Goal: Transaction & Acquisition: Download file/media

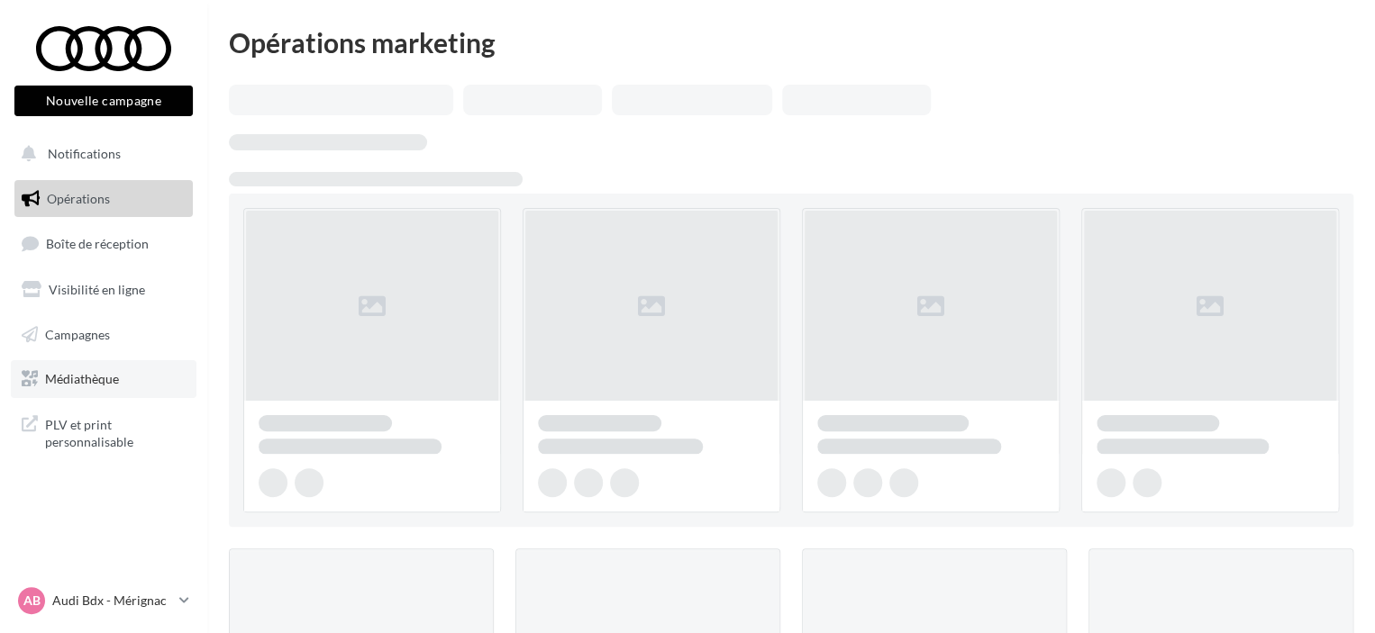
click at [68, 381] on span "Médiathèque" at bounding box center [82, 378] width 74 height 15
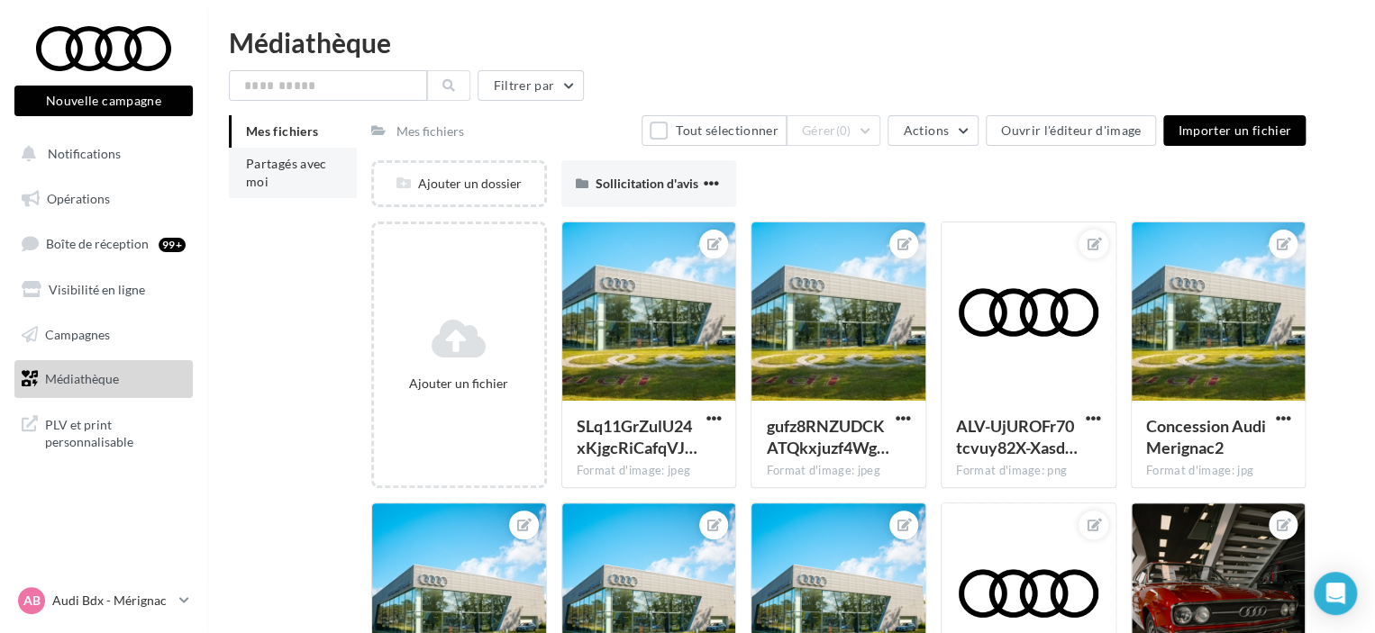
click at [302, 173] on li "Partagés avec moi" at bounding box center [293, 173] width 128 height 50
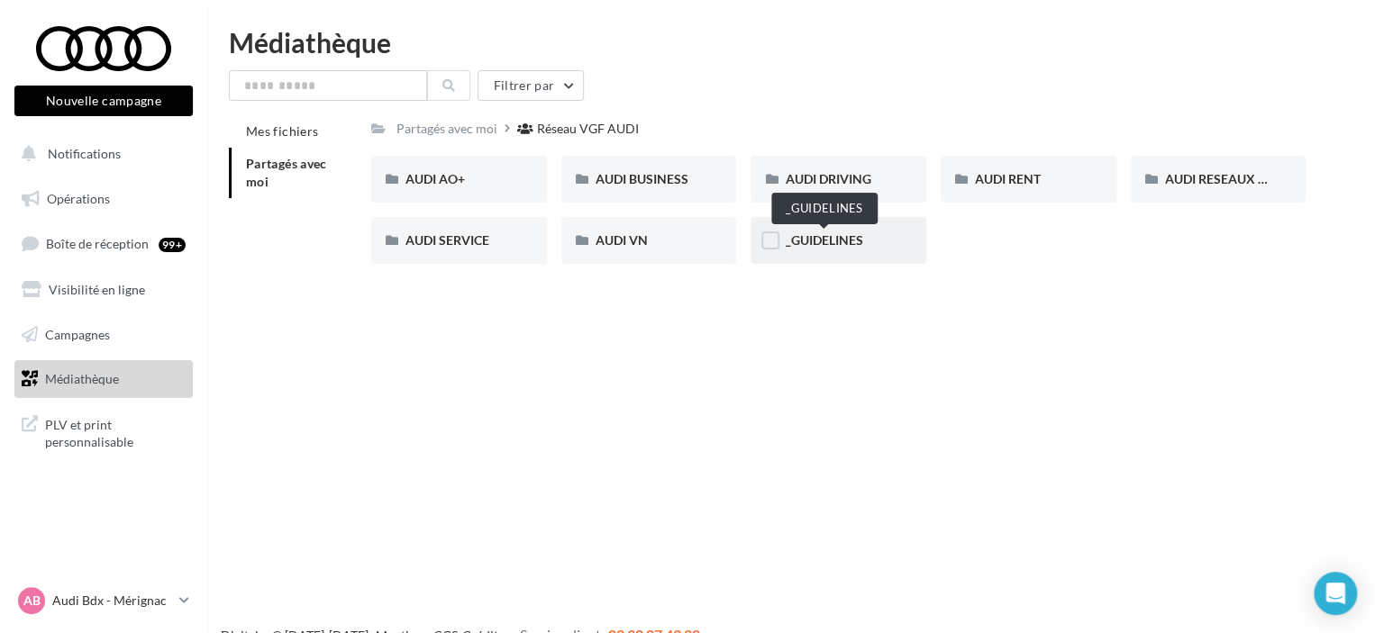
click at [788, 248] on span "_GUIDELINES" at bounding box center [823, 239] width 77 height 15
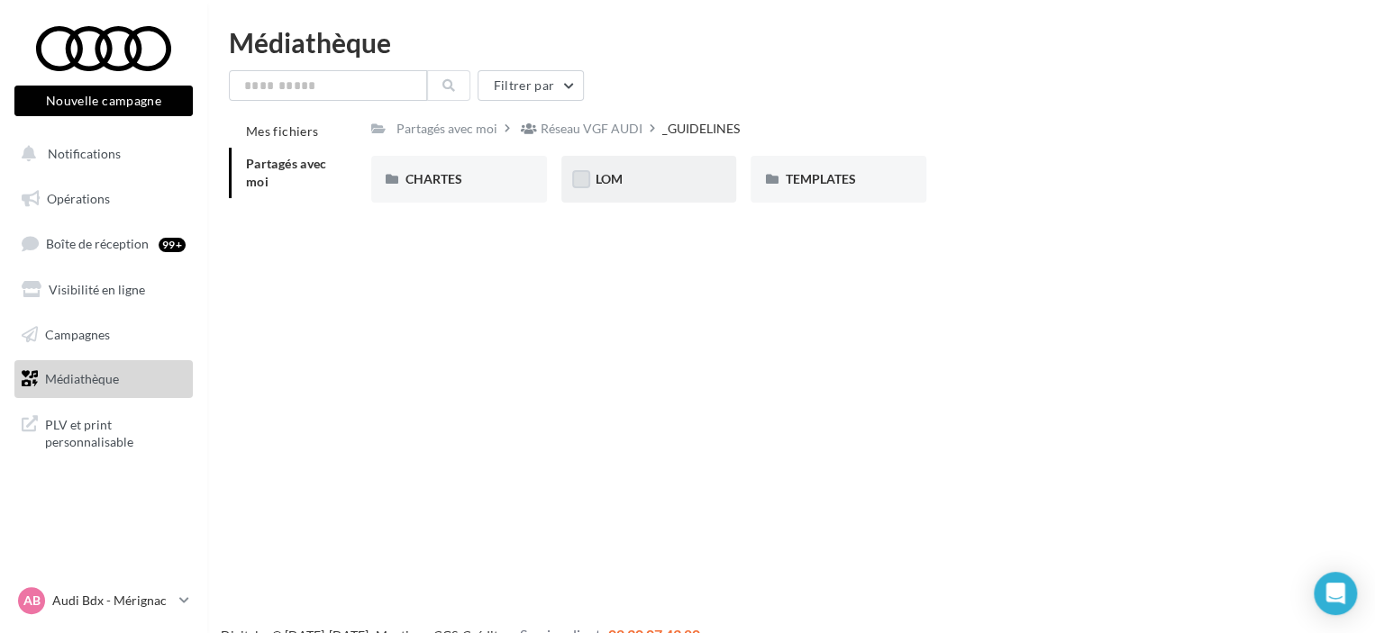
click at [587, 173] on label at bounding box center [581, 179] width 18 height 18
click at [572, 183] on label at bounding box center [581, 179] width 18 height 18
click at [666, 184] on div "LOM" at bounding box center [649, 179] width 107 height 18
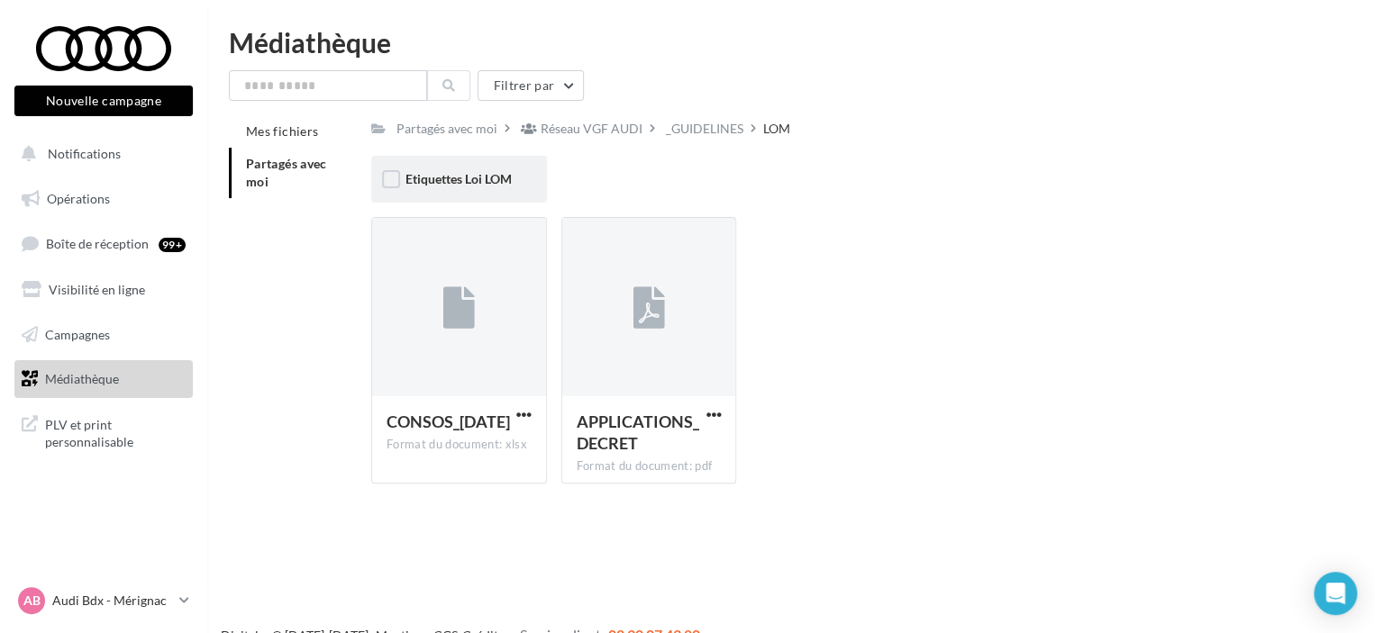
click at [443, 194] on div "Etiquettes Loi LOM" at bounding box center [459, 179] width 176 height 47
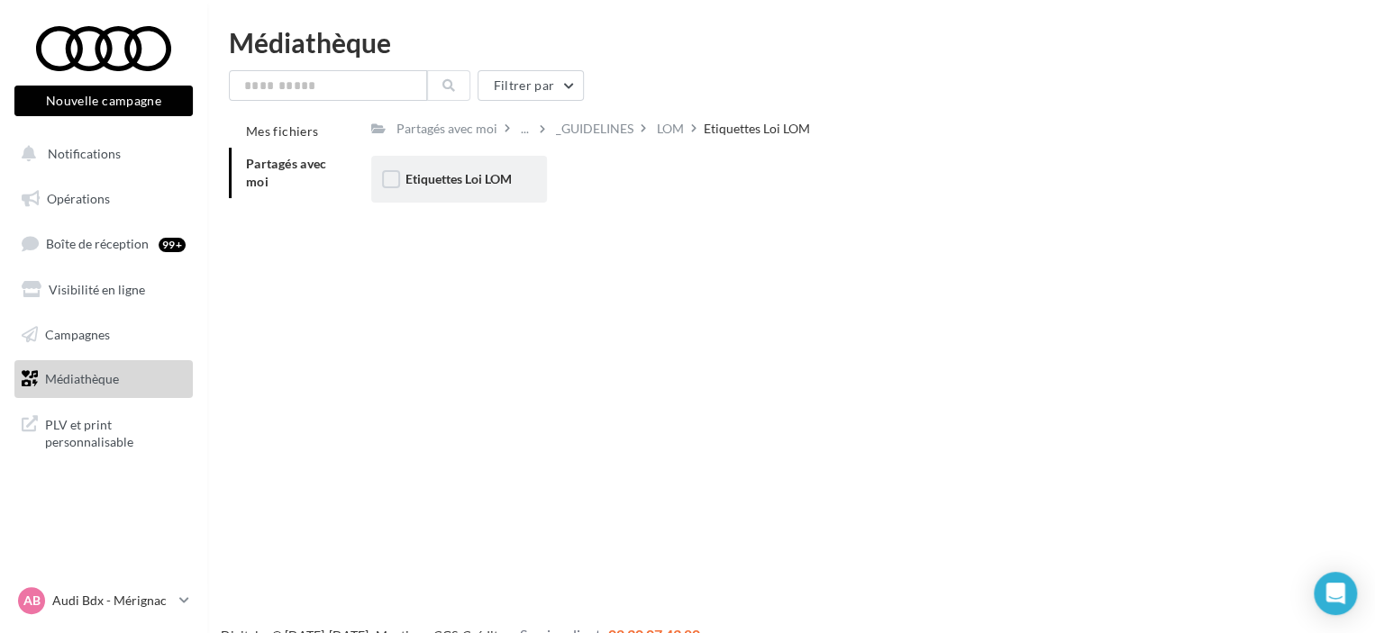
click at [443, 194] on div "Etiquettes Loi LOM" at bounding box center [459, 179] width 176 height 47
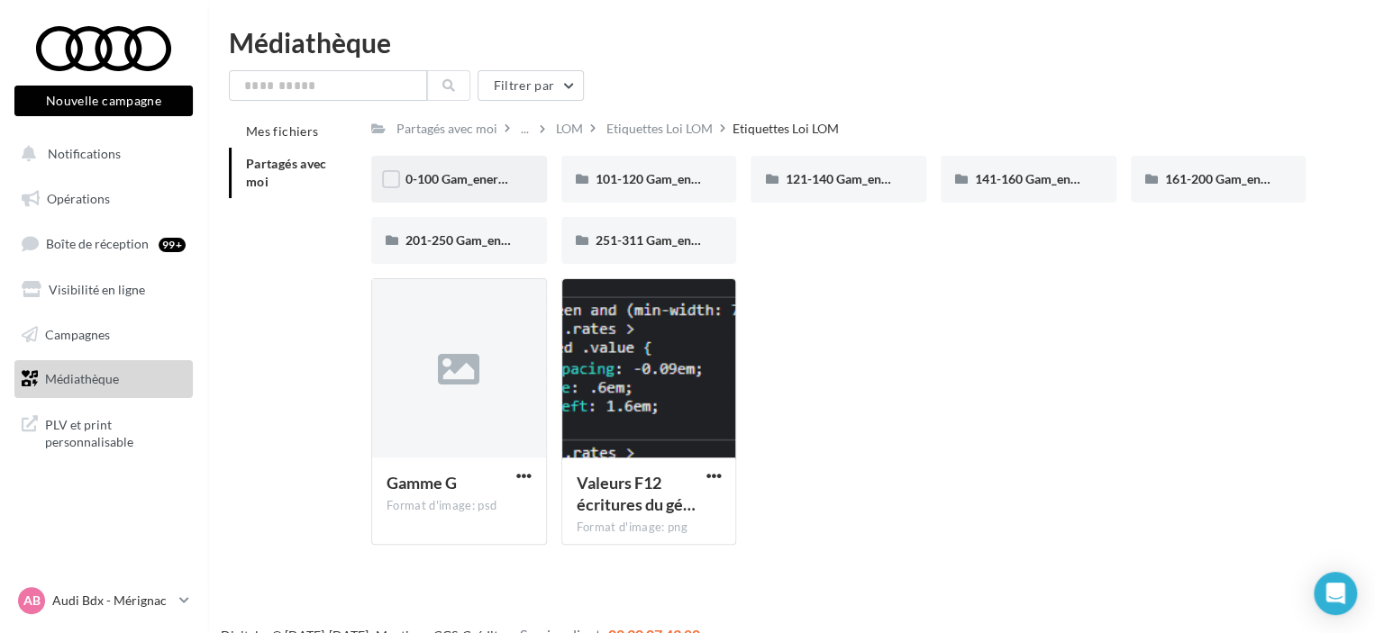
click at [498, 186] on span "0-100 Gam_energie_A-WHT_RVB_PNG_1080PX" at bounding box center [541, 178] width 273 height 15
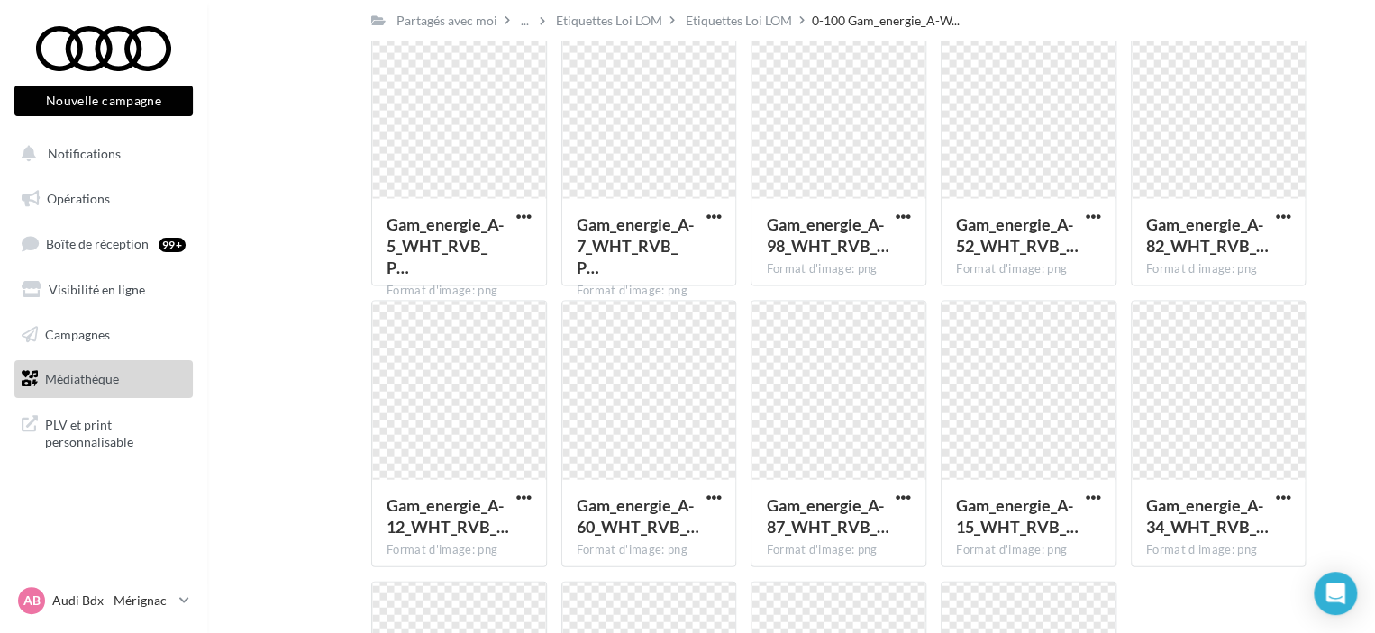
scroll to position [5204, 0]
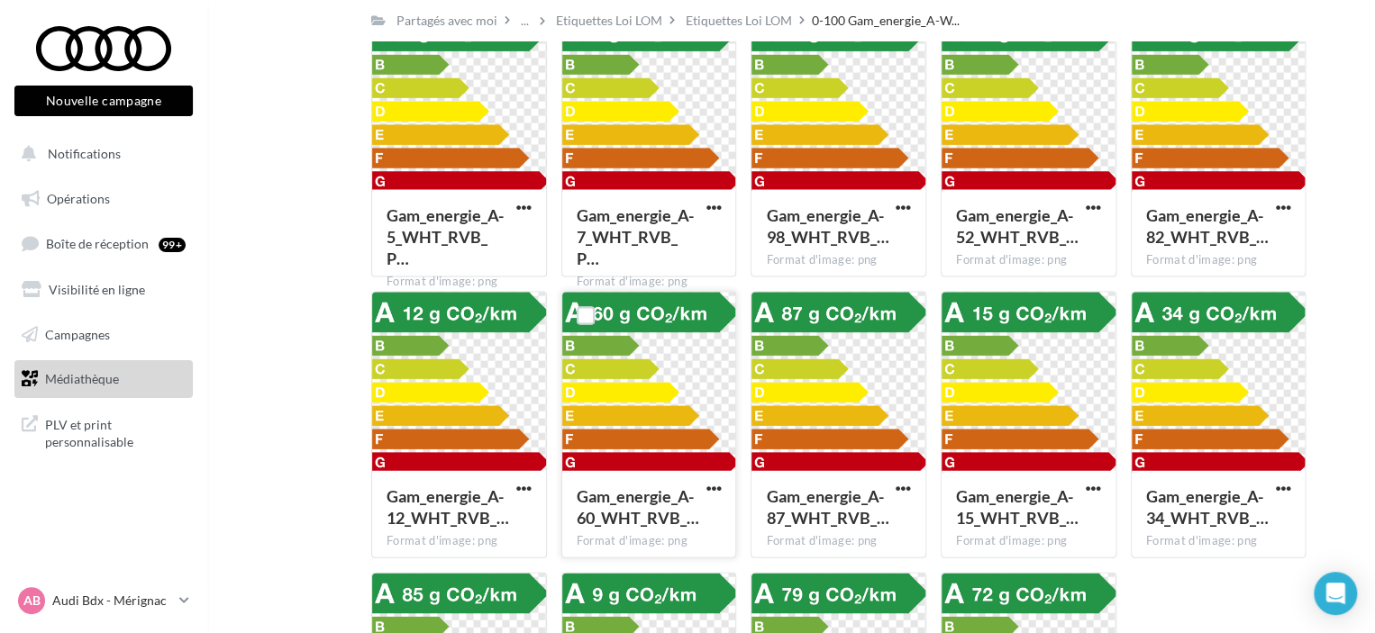
click at [721, 496] on span "button" at bounding box center [713, 488] width 15 height 15
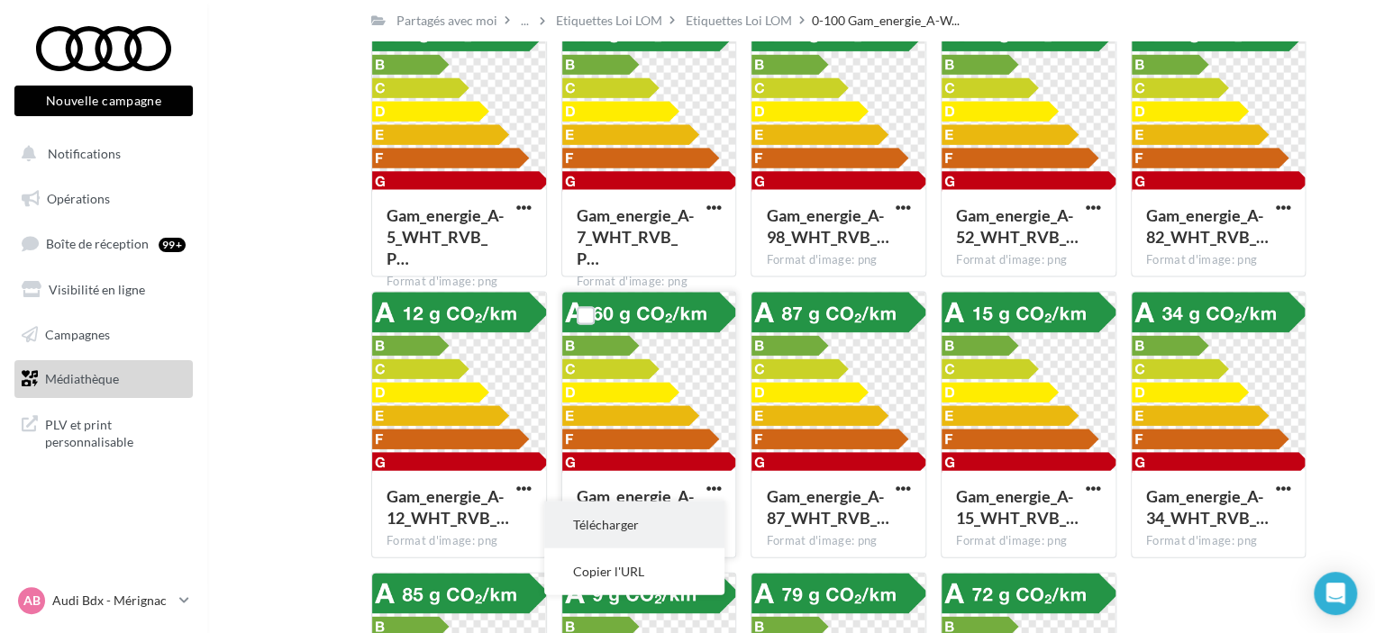
click at [660, 526] on button "Télécharger" at bounding box center [634, 525] width 180 height 47
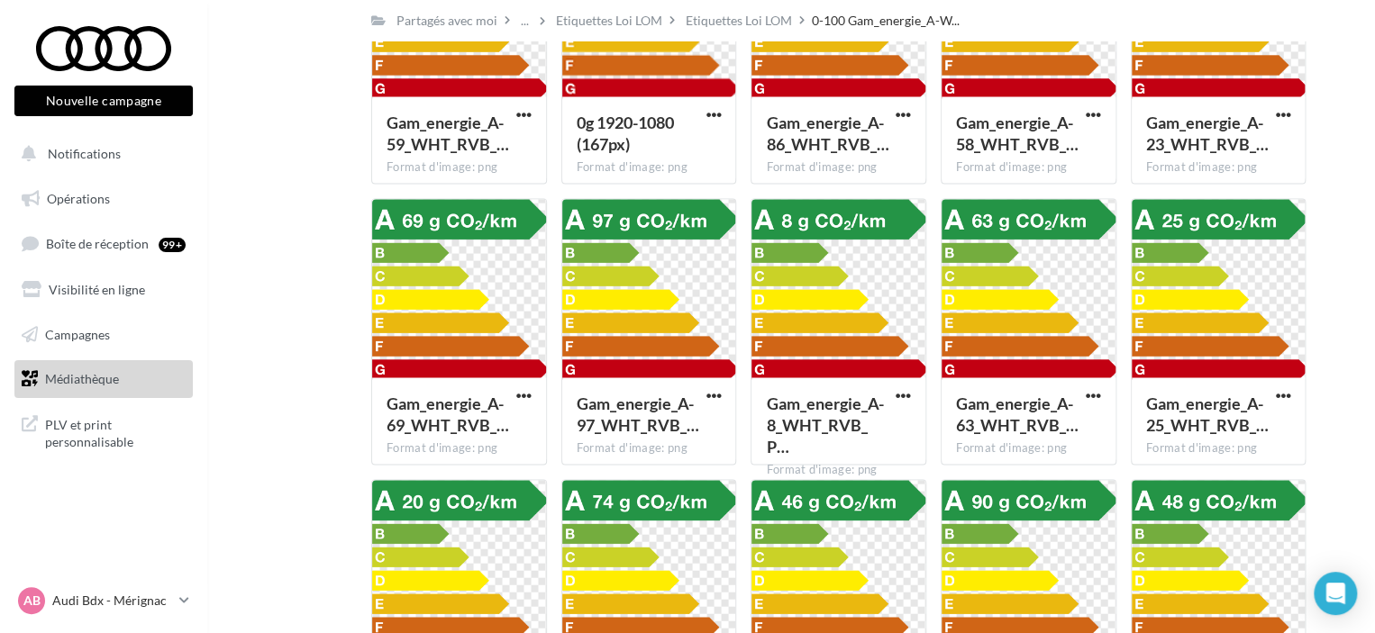
scroll to position [1642, 0]
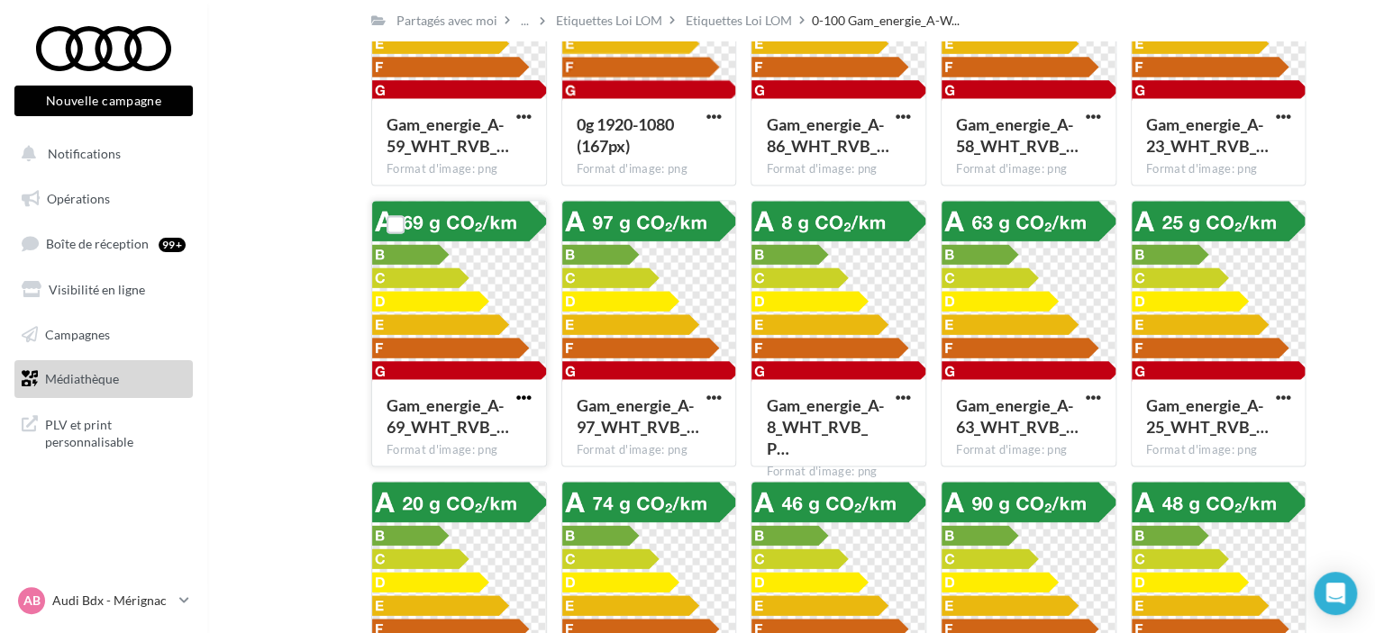
click at [528, 398] on span "button" at bounding box center [523, 396] width 15 height 15
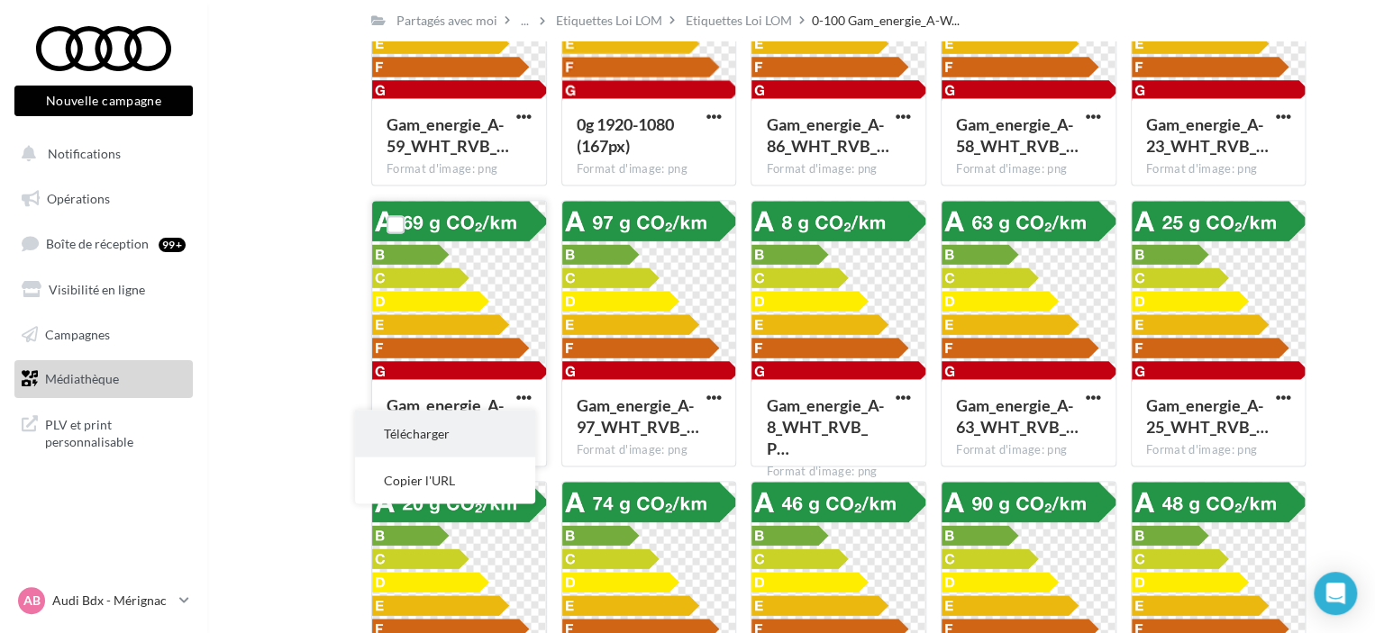
click at [470, 421] on button "Télécharger" at bounding box center [445, 433] width 180 height 47
